Goal: Task Accomplishment & Management: Manage account settings

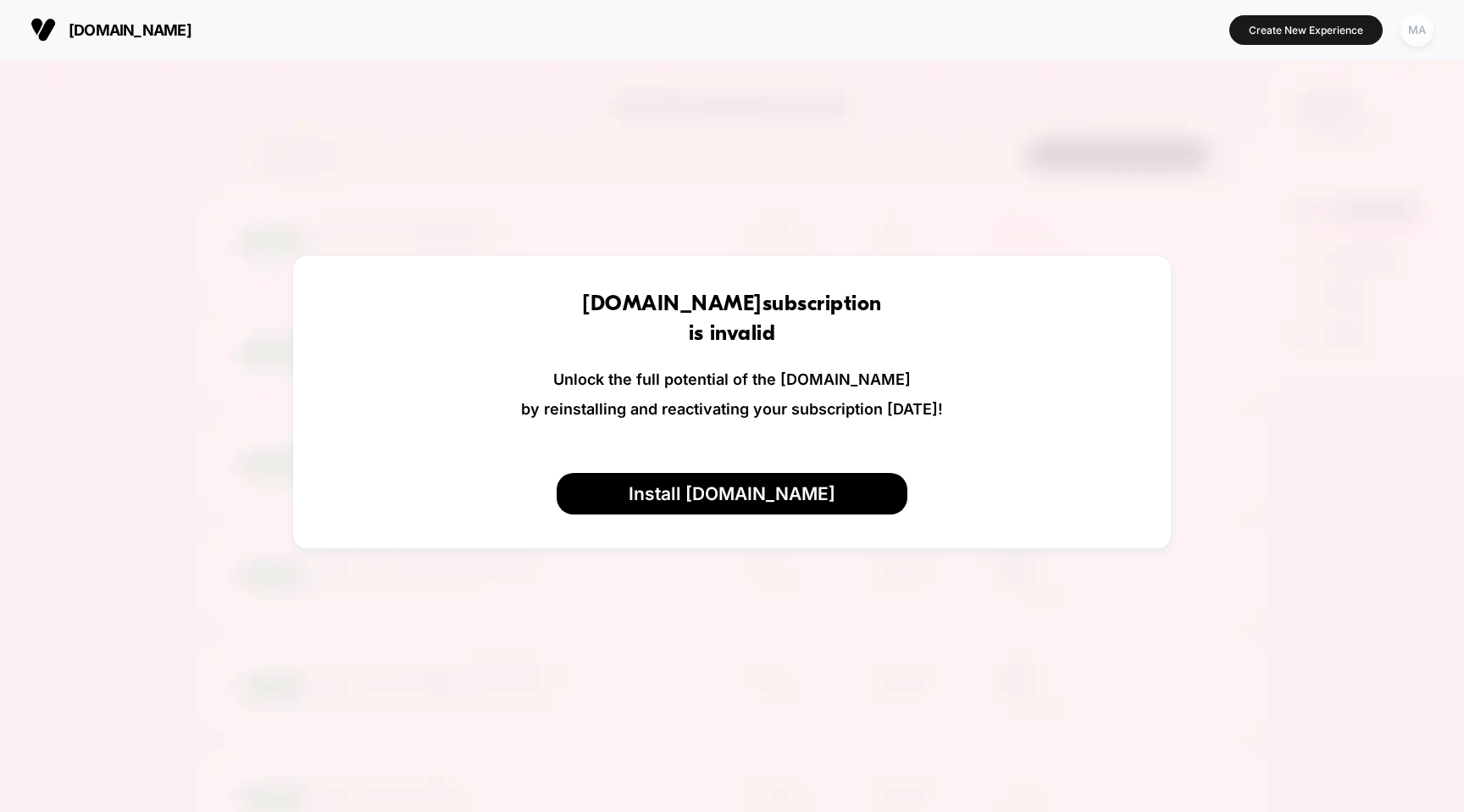
click at [1416, 27] on div "MA" at bounding box center [1417, 29] width 33 height 33
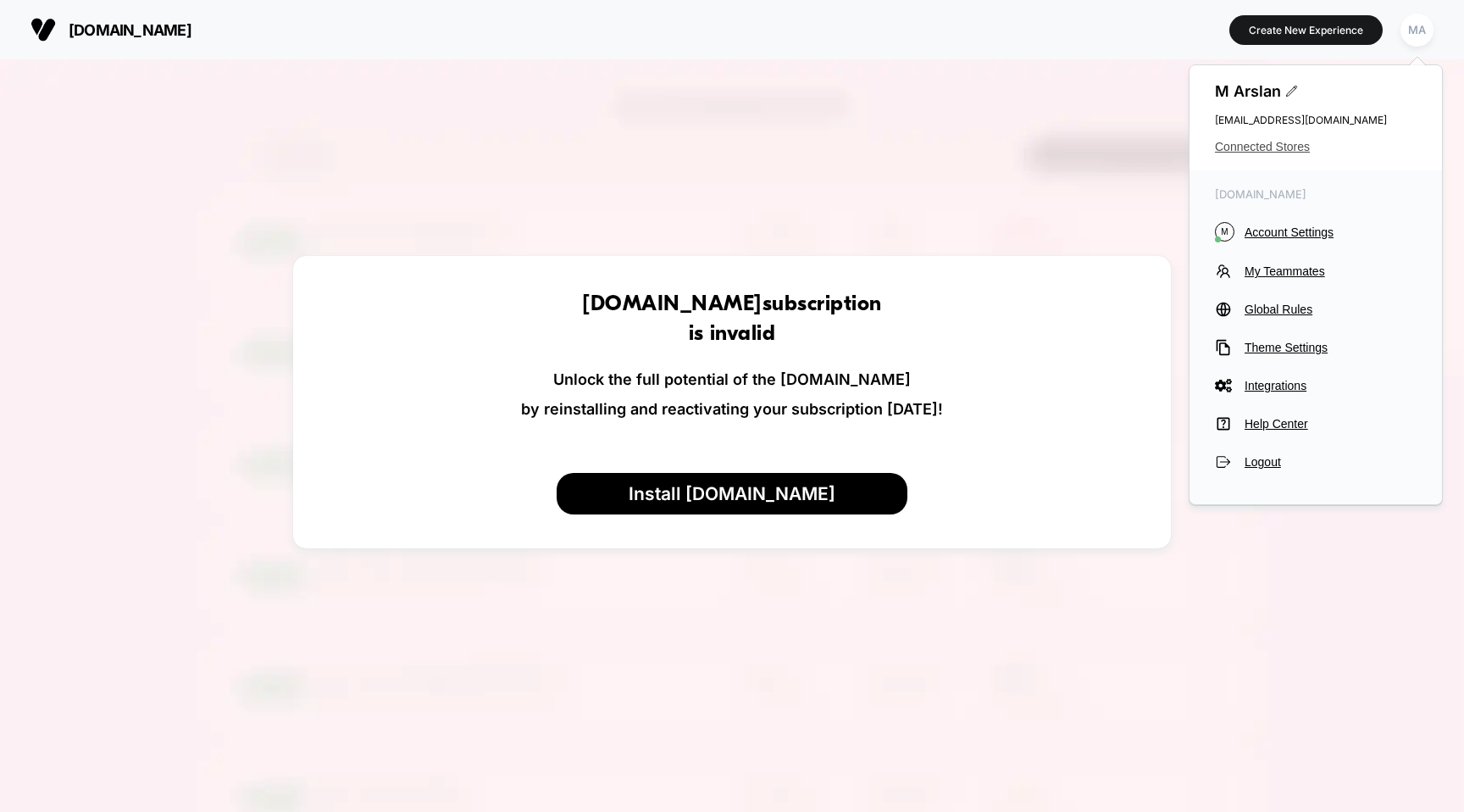
click at [1257, 147] on span "Connected Stores" at bounding box center [1316, 146] width 202 height 13
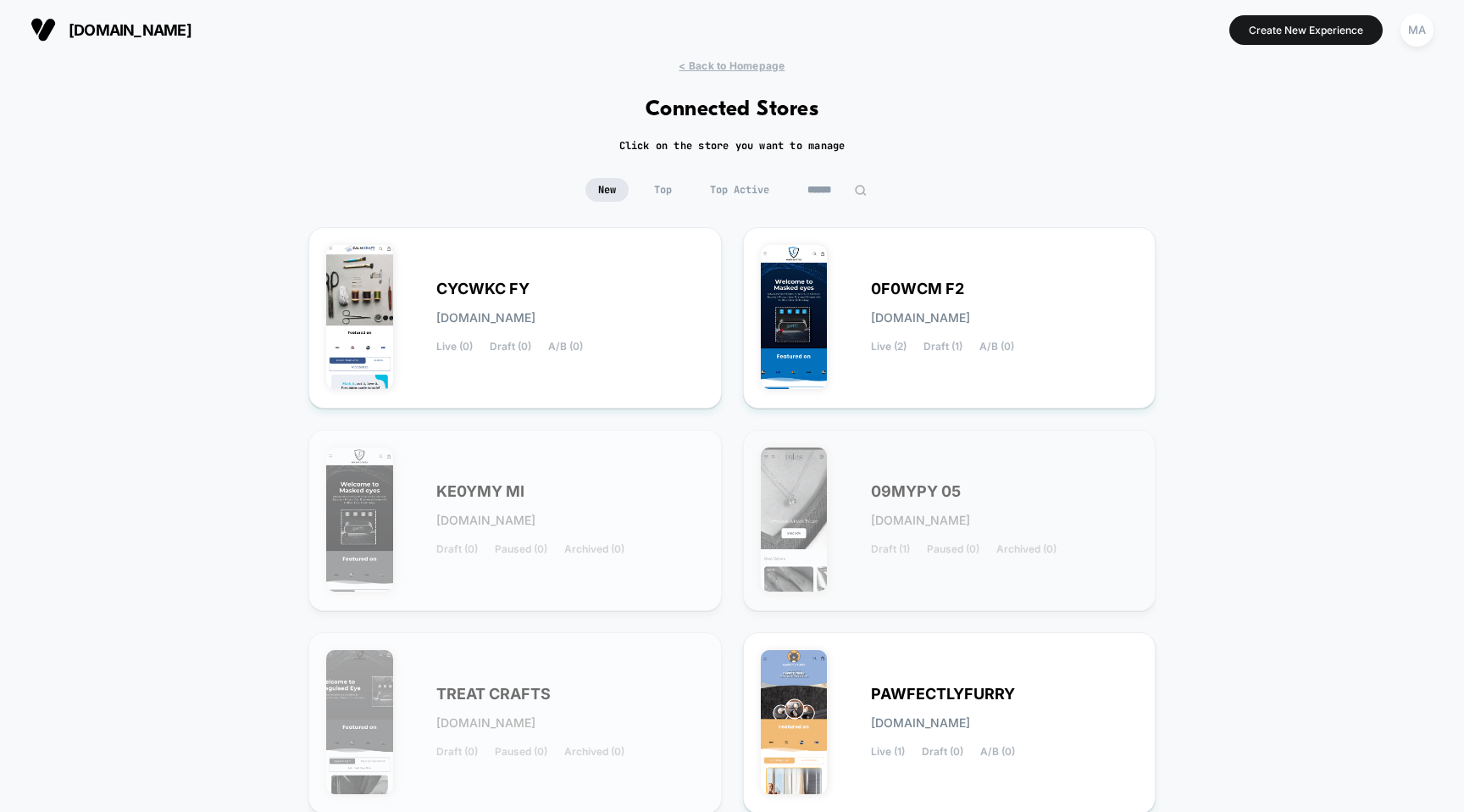
click at [934, 495] on span "09MYPY 05" at bounding box center [915, 491] width 90 height 12
